Goal: Task Accomplishment & Management: Use online tool/utility

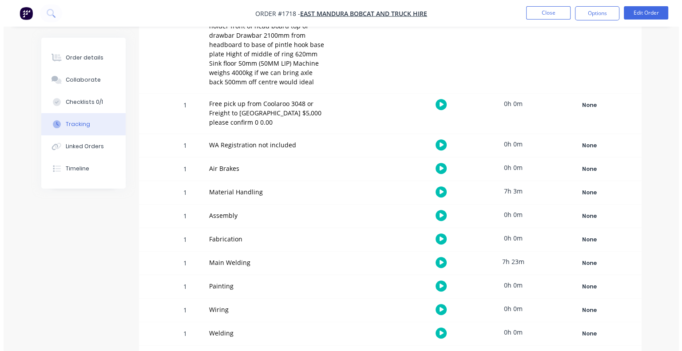
scroll to position [485, 0]
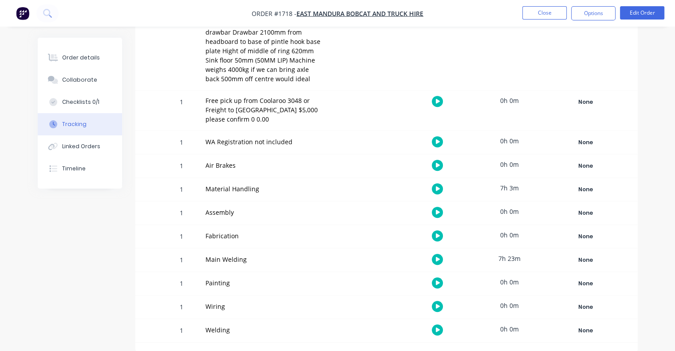
click at [435, 258] on button "button" at bounding box center [437, 259] width 11 height 11
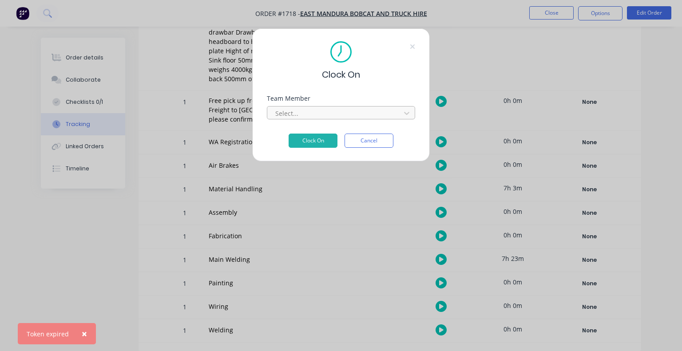
click at [300, 117] on div at bounding box center [335, 113] width 122 height 11
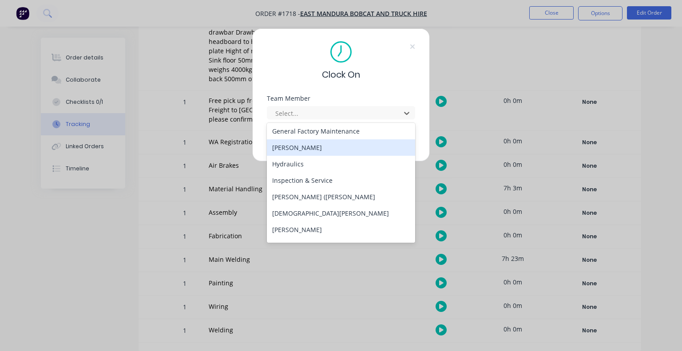
scroll to position [177, 0]
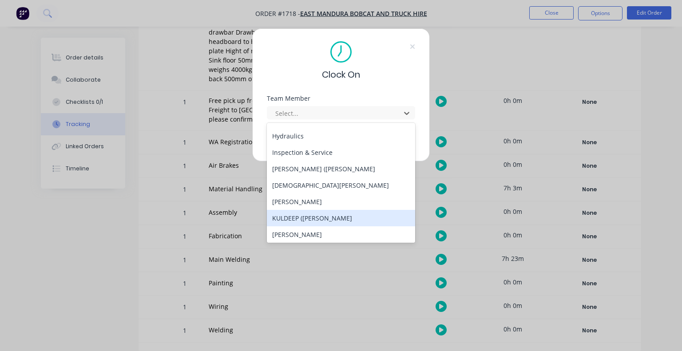
click at [299, 216] on div "KULDEEP ([PERSON_NAME]" at bounding box center [341, 218] width 148 height 16
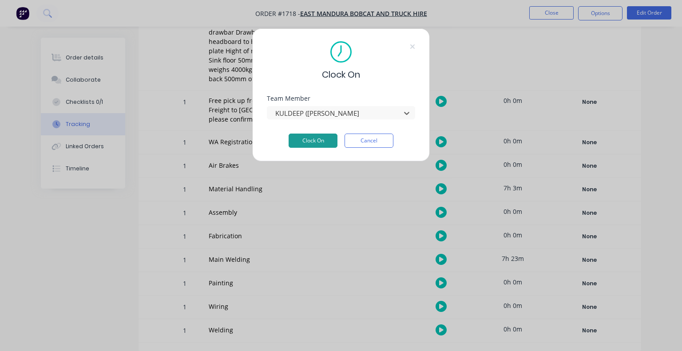
click at [306, 141] on button "Clock On" at bounding box center [312, 141] width 49 height 14
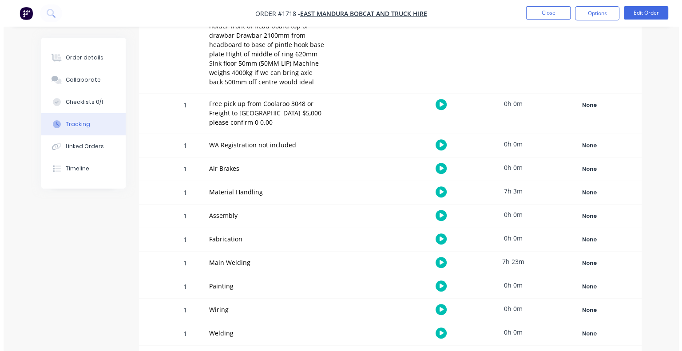
scroll to position [485, 0]
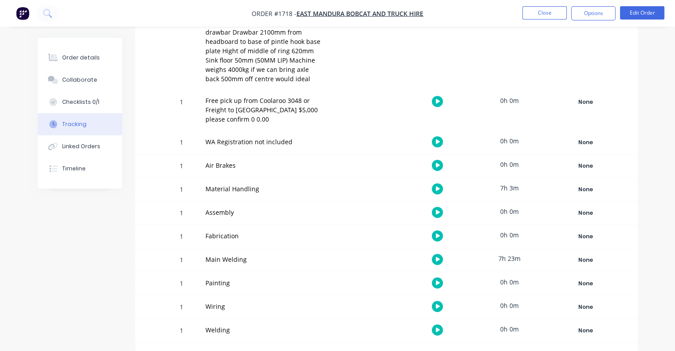
click at [433, 259] on button "button" at bounding box center [437, 259] width 11 height 11
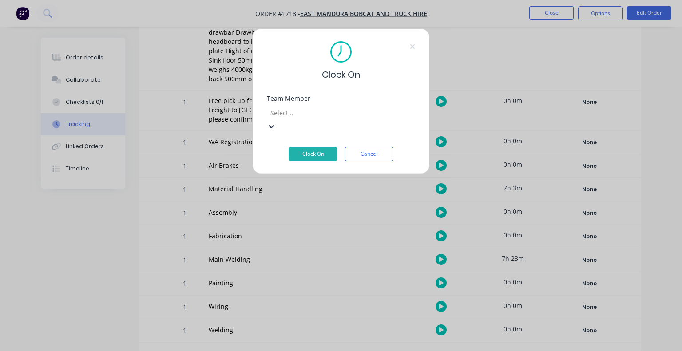
click at [288, 111] on div at bounding box center [333, 112] width 128 height 11
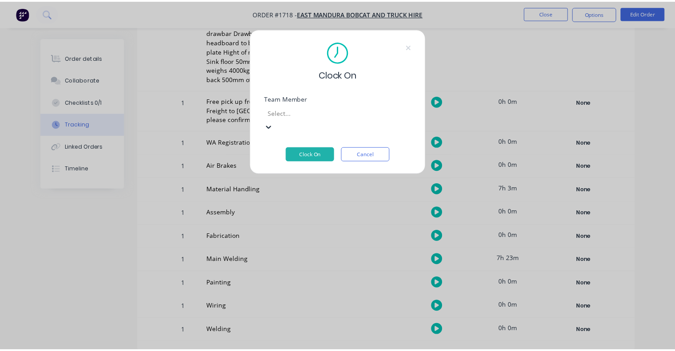
scroll to position [222, 0]
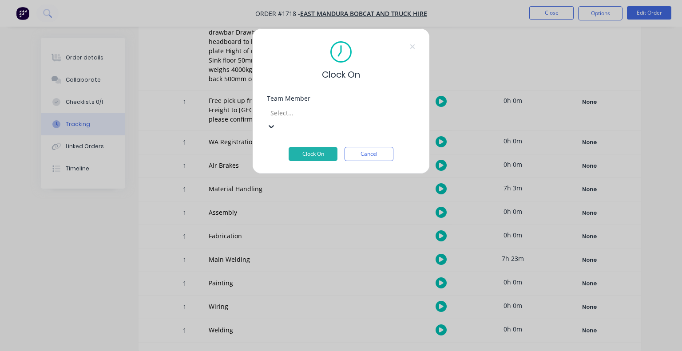
click at [307, 147] on button "Clock On" at bounding box center [312, 154] width 49 height 14
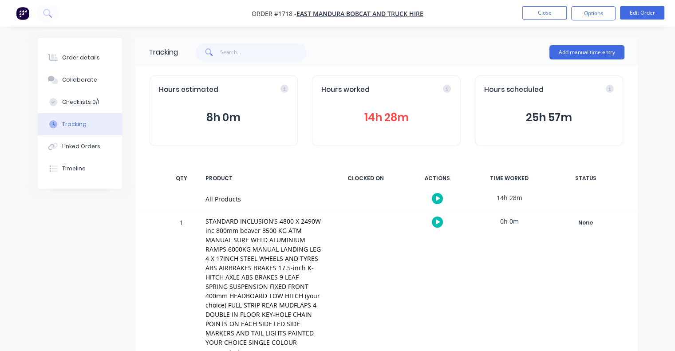
scroll to position [0, 0]
click at [377, 105] on div "Hours worked 14h 28m" at bounding box center [386, 110] width 149 height 71
click at [382, 119] on button "14h 28m" at bounding box center [386, 117] width 130 height 17
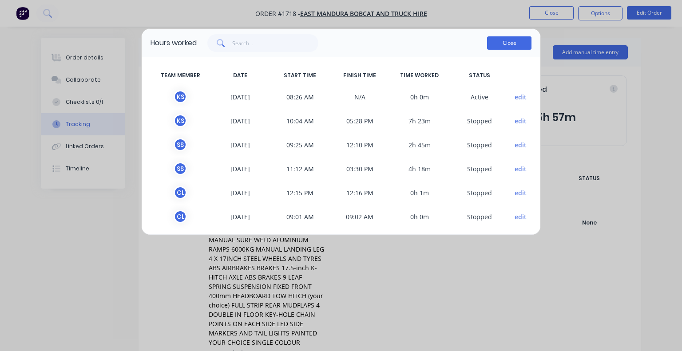
click at [509, 45] on button "Close" at bounding box center [509, 42] width 44 height 13
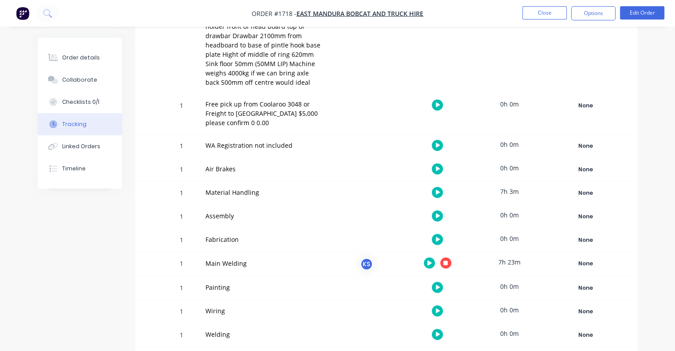
scroll to position [486, 0]
